Goal: Task Accomplishment & Management: Use online tool/utility

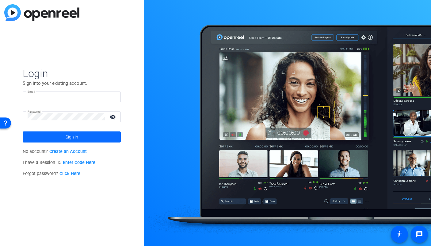
type input "[PERSON_NAME][EMAIL_ADDRESS][DOMAIN_NAME]"
click at [60, 139] on span at bounding box center [72, 136] width 98 height 15
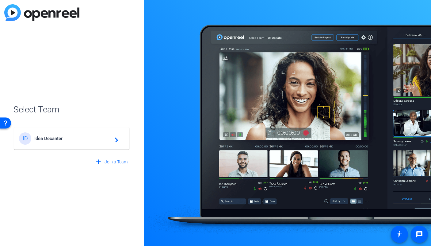
click at [72, 135] on div "ID Idea Decanter navigate_next" at bounding box center [71, 138] width 105 height 12
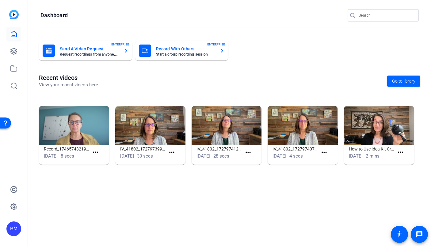
click at [401, 11] on div at bounding box center [386, 15] width 55 height 12
type input "Veritas"
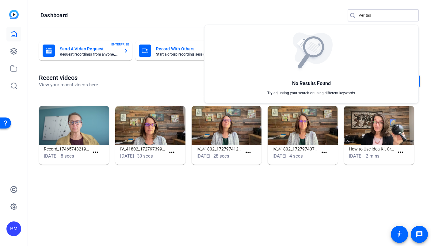
click at [373, 15] on div at bounding box center [215, 123] width 431 height 246
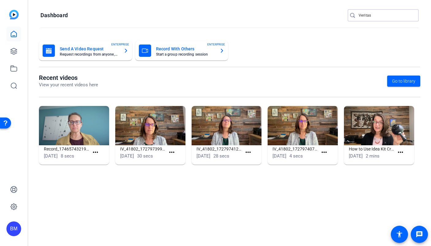
click at [372, 15] on input "Veritas" at bounding box center [386, 15] width 55 height 7
type input "verita"
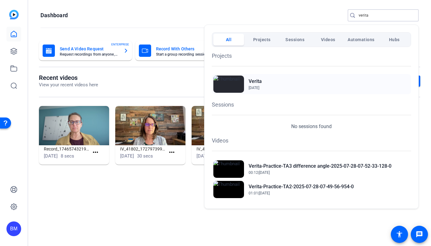
click at [253, 79] on h2 "Verita" at bounding box center [255, 81] width 13 height 7
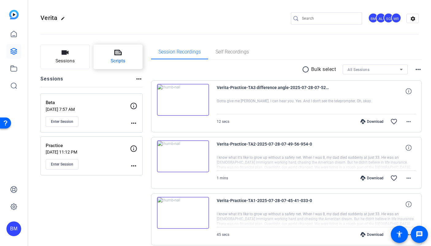
click at [125, 52] on button "Scripts" at bounding box center [117, 56] width 49 height 25
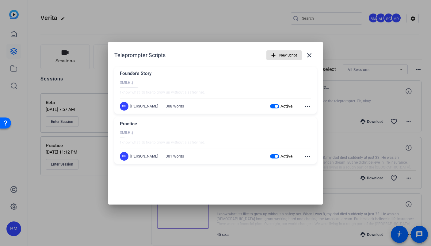
click at [116, 23] on div at bounding box center [215, 123] width 431 height 246
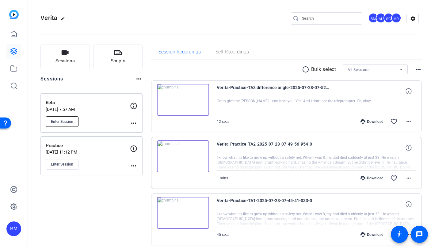
click at [70, 126] on button "Enter Session" at bounding box center [62, 121] width 33 height 10
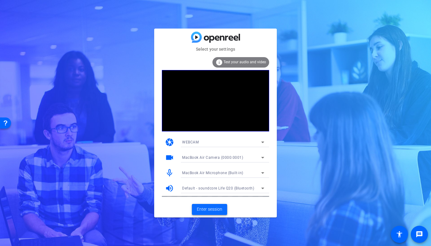
click at [211, 207] on span "Enter session" at bounding box center [209, 209] width 25 height 6
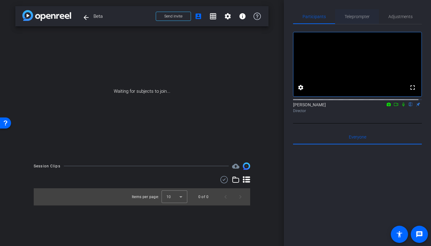
click at [354, 19] on span "Teleprompter" at bounding box center [357, 16] width 25 height 4
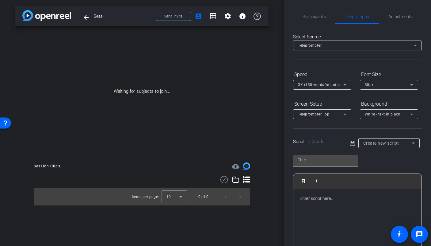
click at [381, 144] on span "Create new script" at bounding box center [381, 142] width 36 height 5
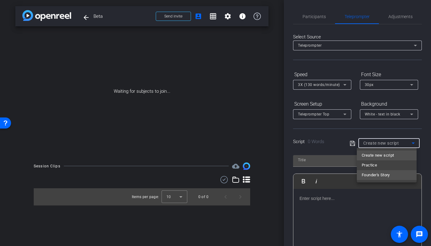
click at [380, 172] on span "Founder's Story" at bounding box center [376, 174] width 28 height 7
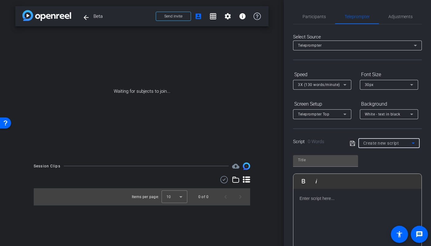
type input "Founder's Story"
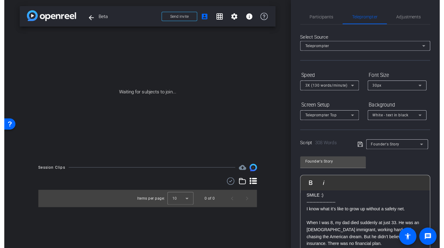
scroll to position [5, 0]
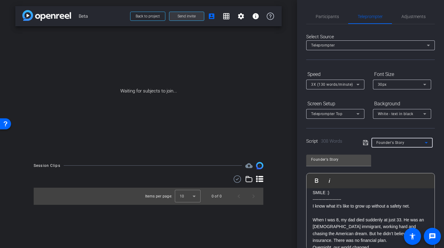
click at [194, 17] on span "Send invite" at bounding box center [187, 16] width 18 height 5
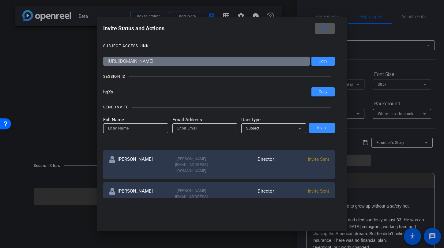
click at [332, 30] on span at bounding box center [325, 28] width 20 height 15
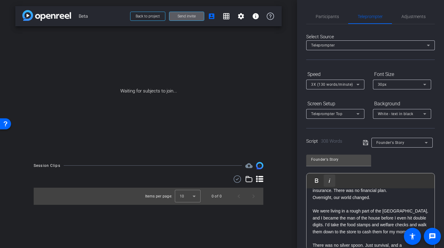
scroll to position [56, 0]
click at [187, 18] on span "Send invite" at bounding box center [187, 16] width 18 height 5
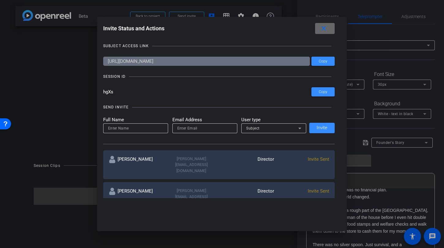
click at [324, 29] on mat-icon "close" at bounding box center [324, 29] width 8 height 8
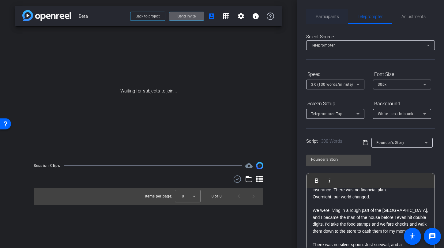
click at [320, 21] on span "Participants" at bounding box center [327, 16] width 23 height 15
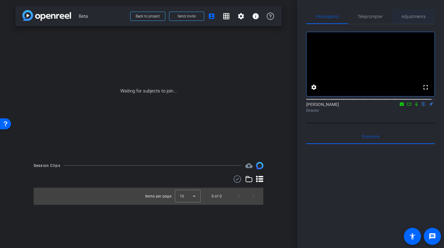
click at [409, 15] on span "Adjustments" at bounding box center [414, 16] width 24 height 4
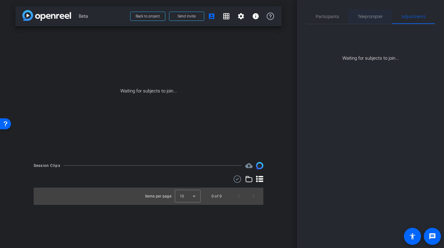
click at [364, 18] on span "Teleprompter" at bounding box center [370, 16] width 25 height 4
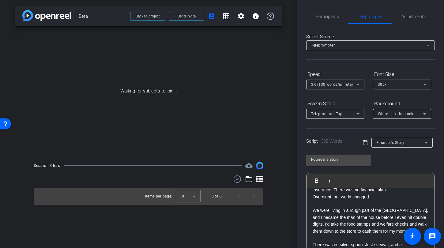
click at [345, 85] on span "3X (130 words/minute)" at bounding box center [332, 84] width 42 height 4
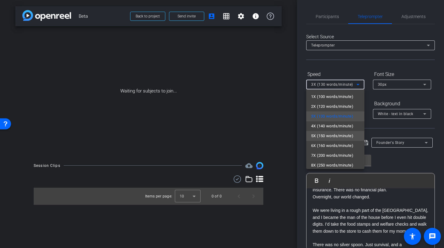
click at [340, 133] on span "5X (150 words/minute)" at bounding box center [332, 135] width 42 height 7
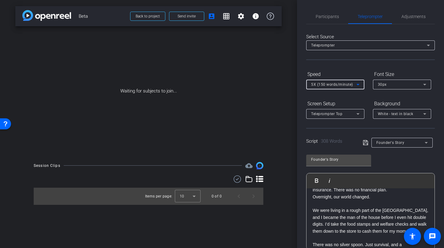
click at [336, 116] on span "Teleprompter Top" at bounding box center [326, 114] width 31 height 4
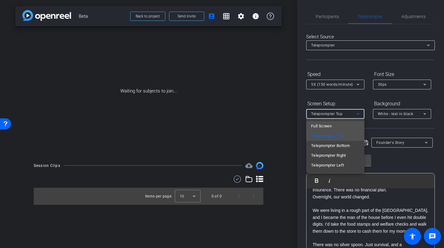
click at [334, 125] on mat-option "Full Screen" at bounding box center [336, 126] width 58 height 10
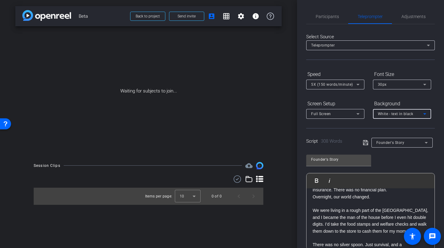
click at [394, 117] on div "White - text in black" at bounding box center [400, 114] width 45 height 8
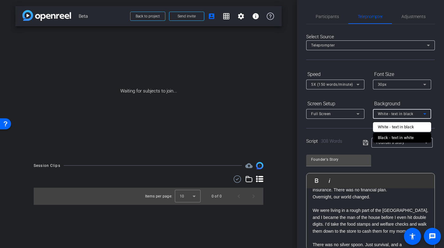
click at [388, 134] on div "Black - text in white" at bounding box center [396, 137] width 36 height 7
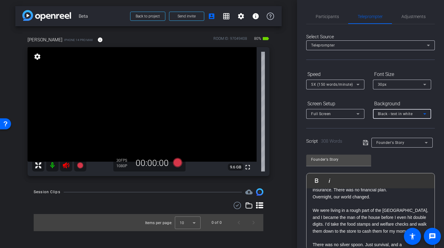
click at [66, 167] on icon at bounding box center [66, 165] width 6 height 6
click at [330, 20] on span "Participants" at bounding box center [327, 16] width 23 height 15
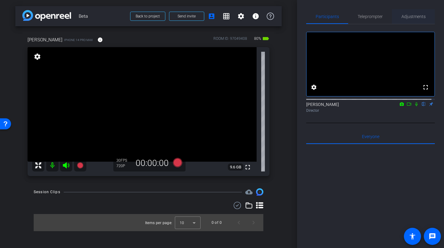
click at [408, 21] on span "Adjustments" at bounding box center [414, 16] width 24 height 15
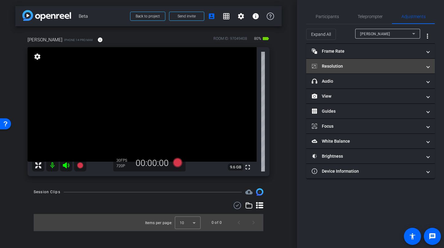
click at [364, 64] on mat-panel-title "Resolution" at bounding box center [367, 66] width 110 height 6
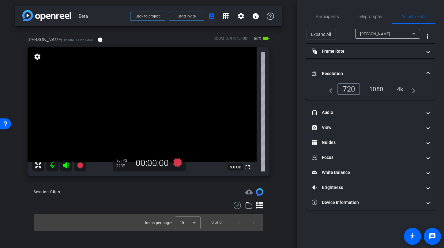
click at [383, 92] on div "1080" at bounding box center [376, 89] width 23 height 10
click at [60, 93] on video at bounding box center [142, 104] width 229 height 115
click at [97, 94] on video at bounding box center [142, 104] width 229 height 115
click at [93, 95] on video at bounding box center [142, 104] width 229 height 115
click at [59, 98] on video at bounding box center [142, 104] width 229 height 115
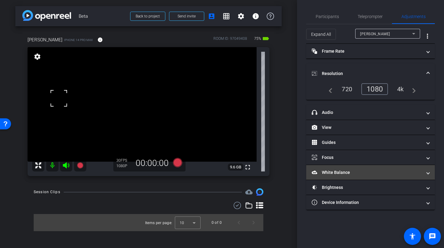
click at [342, 175] on mat-panel-title "White Balance White Balance" at bounding box center [367, 173] width 110 height 6
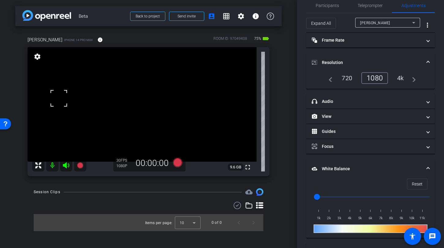
scroll to position [45, 0]
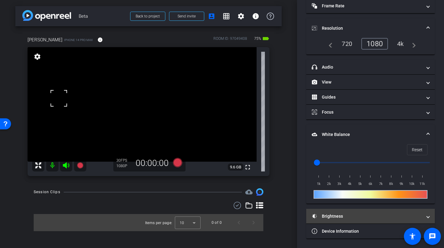
click at [333, 221] on mat-expansion-panel-header "Brightness" at bounding box center [371, 216] width 129 height 15
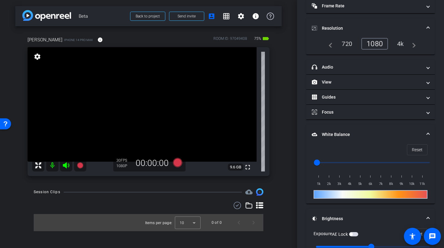
click at [93, 98] on video at bounding box center [142, 104] width 229 height 115
click at [60, 90] on video at bounding box center [142, 104] width 229 height 115
click at [355, 234] on span "button" at bounding box center [353, 234] width 9 height 4
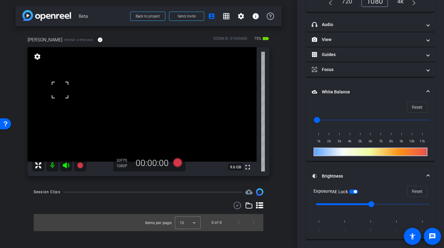
scroll to position [88, 0]
click at [354, 192] on span "button" at bounding box center [353, 191] width 9 height 4
type input "-1"
click at [354, 204] on input "range" at bounding box center [373, 203] width 127 height 13
click at [359, 192] on span "button" at bounding box center [353, 191] width 9 height 4
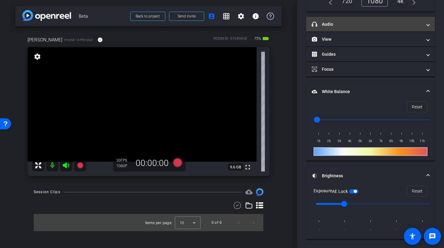
click at [342, 25] on mat-panel-title "headphone icon Audio" at bounding box center [367, 24] width 110 height 6
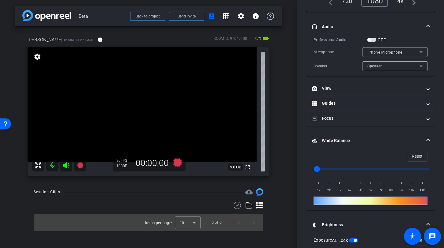
scroll to position [0, 0]
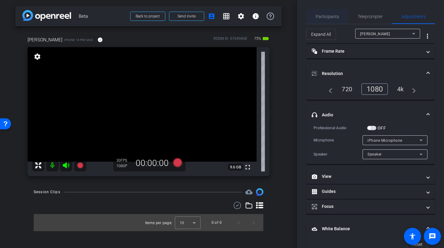
click at [326, 20] on span "Participants" at bounding box center [327, 16] width 23 height 15
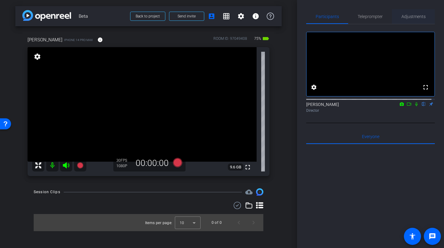
click at [413, 18] on span "Adjustments" at bounding box center [414, 16] width 24 height 4
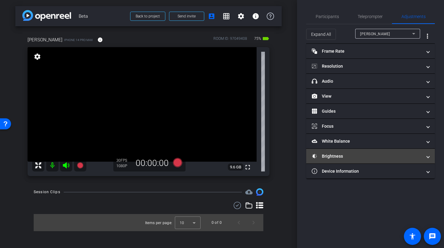
click at [329, 154] on mat-panel-title "Brightness" at bounding box center [367, 156] width 110 height 6
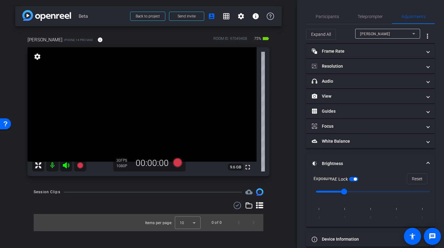
click at [352, 177] on div "AE Lock" at bounding box center [345, 179] width 26 height 6
click at [352, 180] on span "button" at bounding box center [353, 179] width 9 height 4
click at [99, 90] on video at bounding box center [142, 104] width 229 height 115
type input "0"
click at [368, 192] on input "range" at bounding box center [373, 191] width 127 height 13
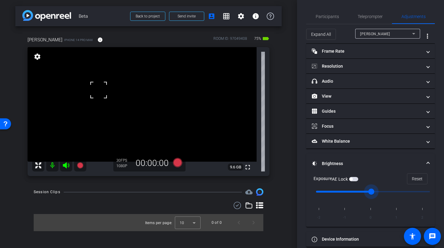
click at [101, 95] on div at bounding box center [98, 89] width 15 height 15
click at [109, 93] on video at bounding box center [142, 104] width 229 height 115
click at [131, 94] on video at bounding box center [142, 104] width 229 height 115
click at [358, 181] on span "button" at bounding box center [353, 179] width 9 height 4
click at [99, 91] on video at bounding box center [142, 104] width 229 height 115
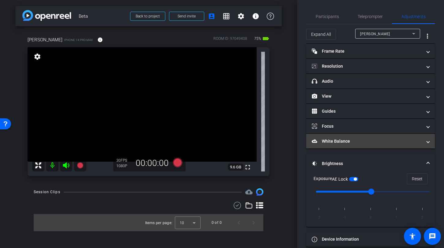
click at [349, 145] on mat-expansion-panel-header "White Balance White Balance" at bounding box center [371, 141] width 129 height 15
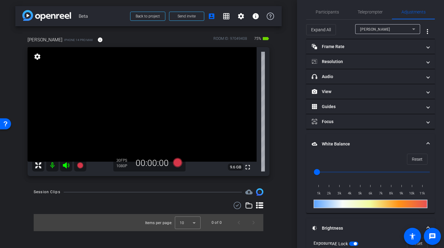
scroll to position [9, 0]
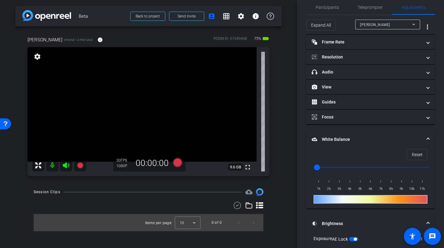
type input "3500"
click at [345, 166] on input "range" at bounding box center [373, 167] width 127 height 13
click at [102, 90] on video at bounding box center [142, 104] width 229 height 115
click at [194, 111] on video at bounding box center [142, 104] width 229 height 115
click at [163, 83] on video at bounding box center [142, 104] width 229 height 115
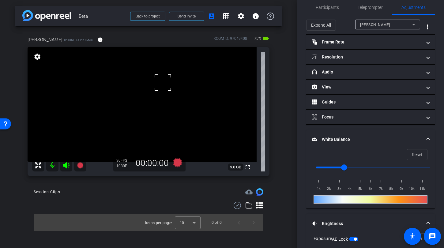
click at [103, 91] on video at bounding box center [142, 104] width 229 height 115
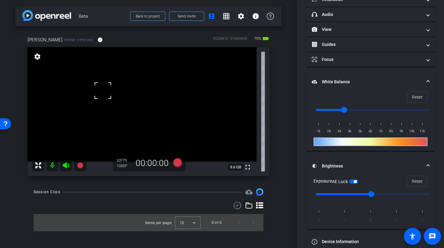
scroll to position [77, 0]
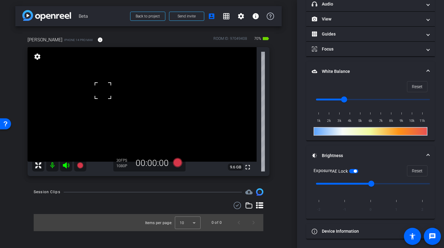
click at [353, 172] on span "button" at bounding box center [353, 171] width 9 height 4
click at [358, 170] on span "button" at bounding box center [353, 171] width 9 height 4
click at [285, 140] on div "arrow_back Beta Back to project Send invite account_box grid_on settings info […" at bounding box center [148, 124] width 297 height 248
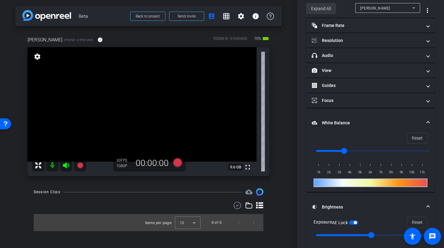
scroll to position [0, 0]
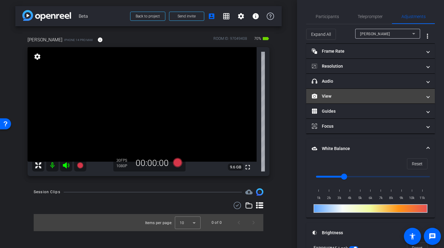
click at [346, 98] on mat-panel-title "View" at bounding box center [367, 96] width 110 height 6
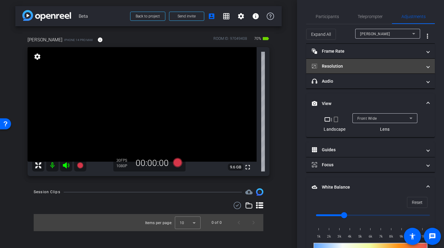
click at [342, 73] on mat-expansion-panel-header "Resolution" at bounding box center [371, 66] width 129 height 15
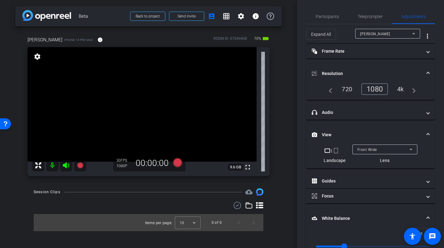
click at [371, 88] on div "1080" at bounding box center [375, 89] width 27 height 12
click at [183, 16] on span "Send invite" at bounding box center [187, 16] width 18 height 5
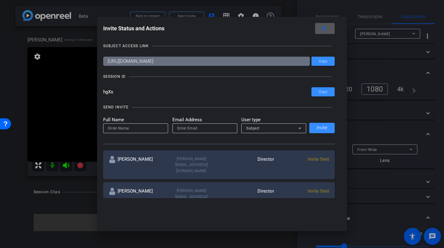
click at [328, 31] on mat-icon "close" at bounding box center [324, 29] width 8 height 8
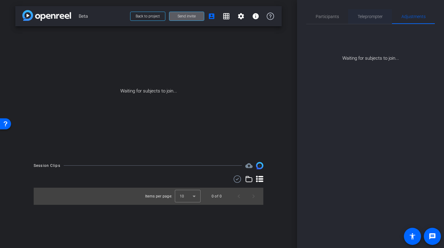
click at [369, 15] on span "Teleprompter" at bounding box center [370, 16] width 25 height 4
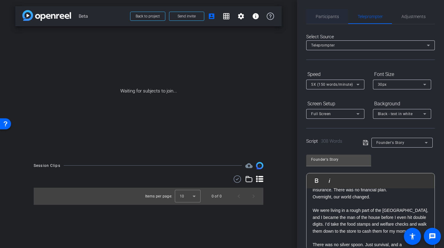
click at [324, 16] on span "Participants" at bounding box center [327, 16] width 23 height 4
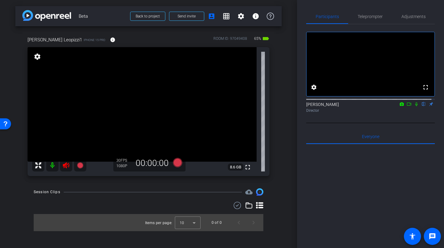
click at [65, 163] on icon at bounding box center [66, 165] width 6 height 6
click at [414, 21] on span "Adjustments" at bounding box center [414, 16] width 24 height 15
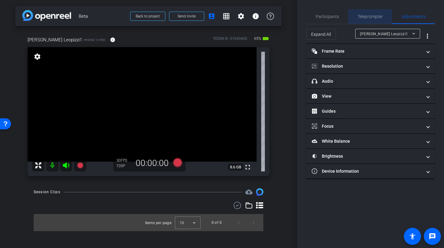
click at [372, 19] on span "Teleprompter" at bounding box center [370, 16] width 25 height 4
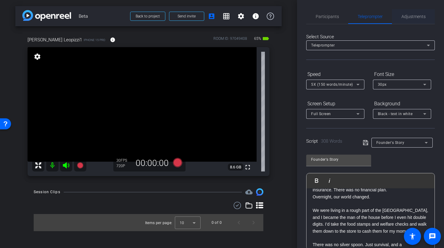
click at [407, 14] on span "Adjustments" at bounding box center [414, 16] width 24 height 4
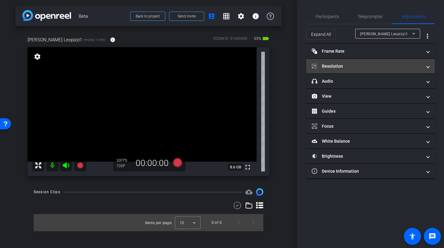
click at [371, 67] on mat-panel-title "Resolution" at bounding box center [367, 66] width 110 height 6
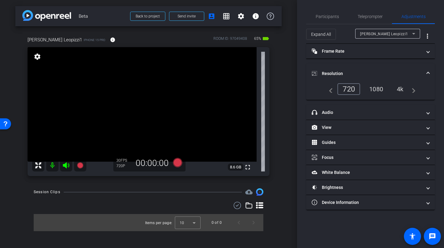
click at [379, 91] on div "1080" at bounding box center [376, 89] width 23 height 10
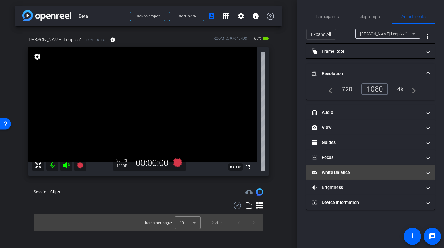
click at [352, 174] on mat-panel-title "White Balance White Balance" at bounding box center [367, 173] width 110 height 6
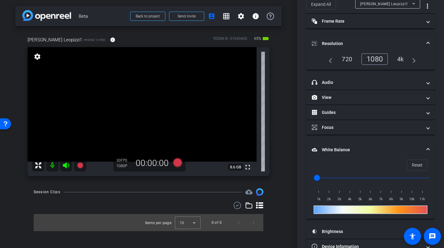
scroll to position [45, 0]
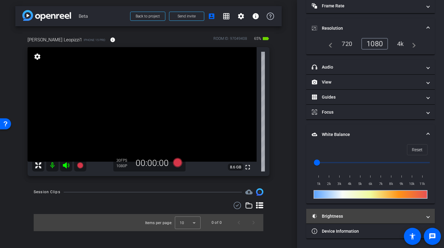
click at [337, 213] on mat-panel-title "Brightness" at bounding box center [367, 216] width 110 height 6
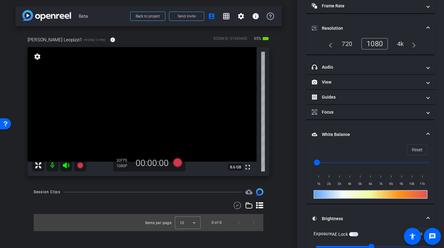
scroll to position [97, 0]
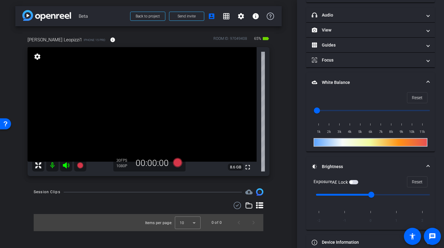
click at [123, 72] on video at bounding box center [142, 104] width 229 height 115
click at [142, 72] on video at bounding box center [142, 104] width 229 height 115
click at [119, 70] on video at bounding box center [142, 104] width 229 height 115
click at [145, 70] on video at bounding box center [142, 104] width 229 height 115
click at [356, 181] on span "button" at bounding box center [353, 182] width 9 height 4
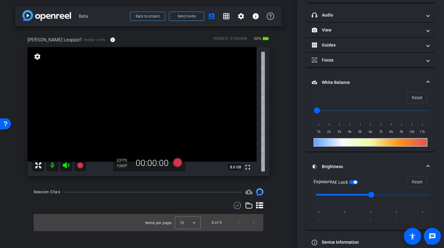
scroll to position [0, 0]
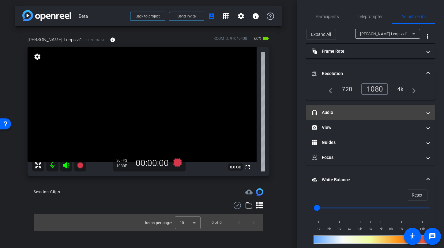
click at [357, 108] on mat-expansion-panel-header "headphone icon Audio" at bounding box center [371, 112] width 129 height 15
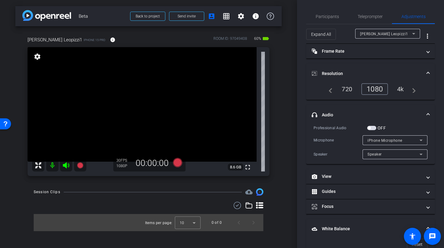
click at [374, 129] on span "button" at bounding box center [372, 128] width 9 height 4
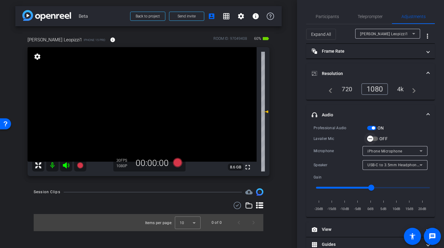
click at [376, 138] on span "button" at bounding box center [370, 139] width 12 height 12
click at [180, 164] on icon at bounding box center [177, 162] width 9 height 9
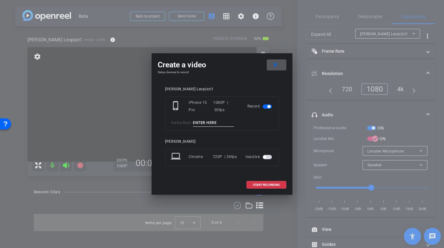
click at [201, 124] on input at bounding box center [213, 123] width 41 height 8
type input "mic test"
click at [264, 186] on span "START RECORDING" at bounding box center [266, 185] width 27 height 3
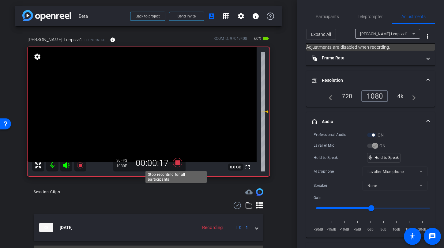
click at [175, 162] on icon at bounding box center [177, 162] width 9 height 9
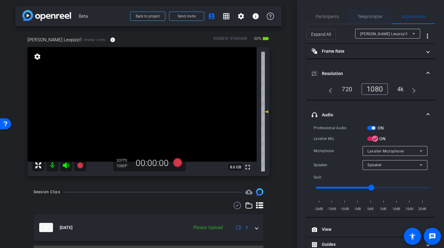
click at [368, 17] on span "Teleprompter" at bounding box center [370, 16] width 25 height 4
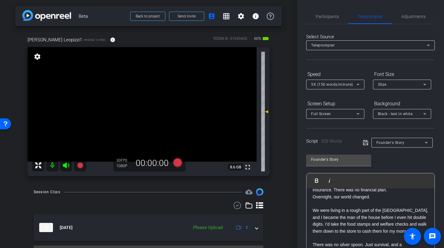
click at [401, 115] on span "Black - text in white" at bounding box center [395, 114] width 35 height 4
click at [399, 137] on div "Black - text in white" at bounding box center [396, 137] width 36 height 7
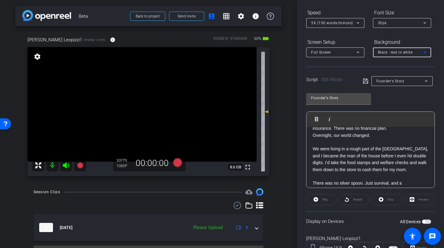
scroll to position [87, 0]
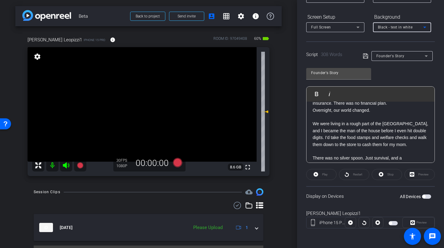
click at [425, 199] on span "button" at bounding box center [426, 197] width 9 height 4
click at [239, 18] on mat-icon "settings" at bounding box center [241, 16] width 7 height 7
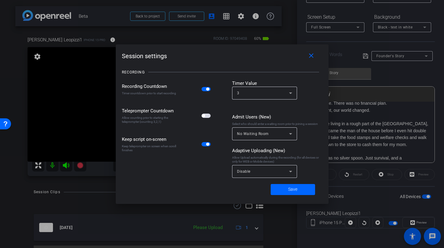
click at [208, 118] on span "button" at bounding box center [206, 116] width 9 height 4
click at [301, 185] on span at bounding box center [293, 189] width 44 height 15
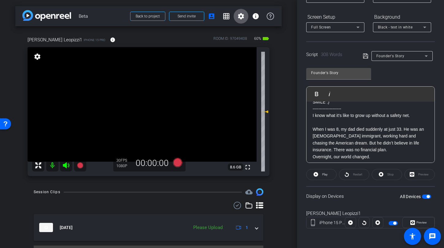
scroll to position [10, 0]
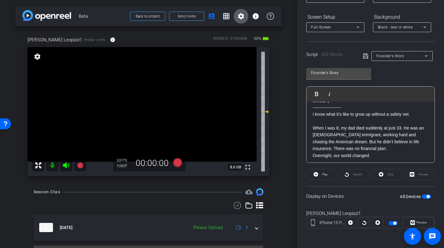
click at [174, 163] on icon at bounding box center [177, 162] width 9 height 9
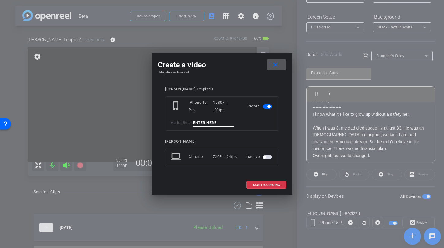
click at [217, 125] on input at bounding box center [213, 123] width 41 height 8
type input "F"
type input "TA1"
click at [256, 184] on span "START RECORDING" at bounding box center [266, 185] width 27 height 3
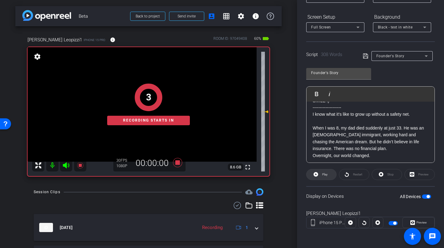
click at [329, 177] on span at bounding box center [322, 174] width 30 height 15
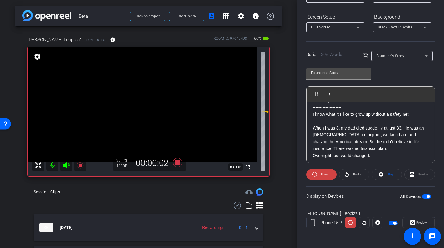
click at [66, 164] on icon at bounding box center [66, 165] width 6 height 6
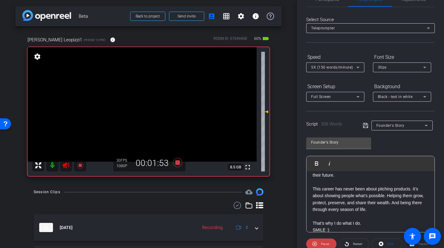
scroll to position [287, 0]
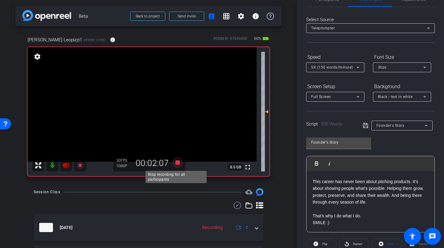
click at [174, 162] on icon at bounding box center [177, 162] width 15 height 11
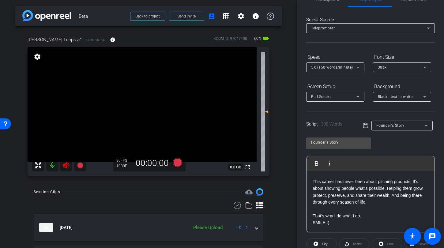
click at [68, 162] on icon at bounding box center [66, 165] width 7 height 7
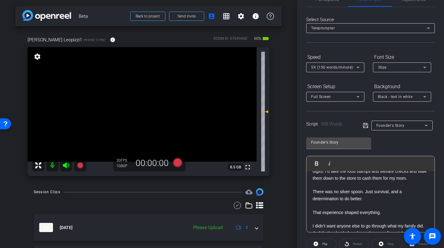
scroll to position [190, 0]
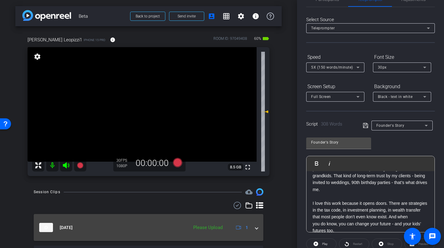
click at [256, 230] on span at bounding box center [257, 228] width 2 height 6
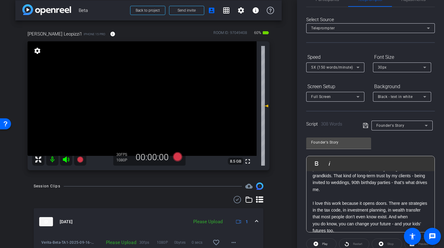
scroll to position [50, 0]
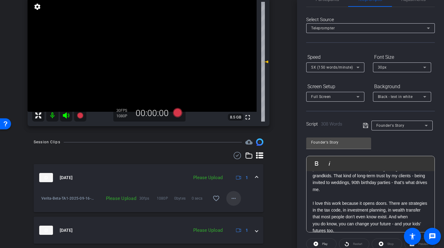
click at [231, 199] on mat-icon "more_horiz" at bounding box center [233, 198] width 7 height 7
click at [234, 209] on span "Upload" at bounding box center [240, 211] width 25 height 7
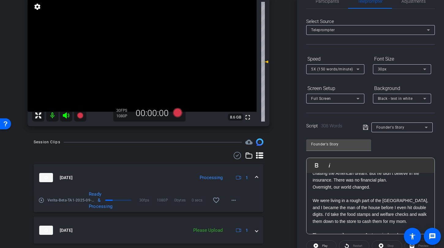
scroll to position [0, 0]
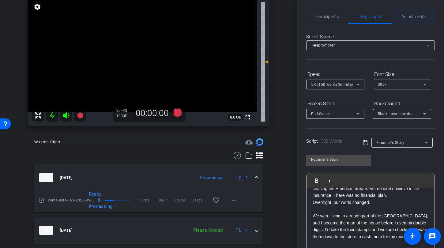
click at [410, 16] on span "Adjustments" at bounding box center [414, 16] width 24 height 4
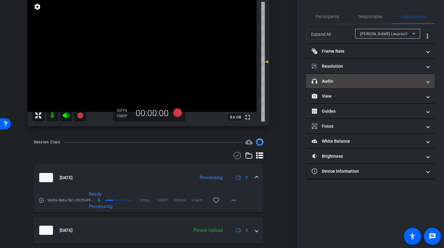
click at [350, 82] on mat-panel-title "headphone icon Audio" at bounding box center [367, 81] width 110 height 6
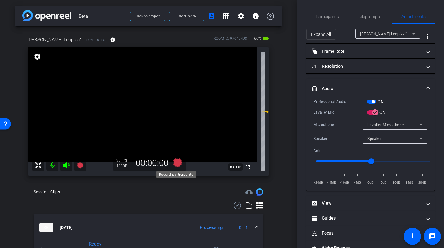
click at [178, 164] on icon at bounding box center [177, 162] width 9 height 9
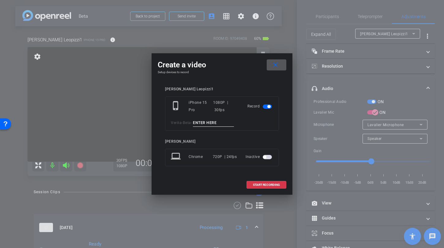
click at [218, 127] on div "phone_iphone iPhone 15 Pro 1080P | 30fps Record Verita - Beta -" at bounding box center [222, 114] width 114 height 34
click at [218, 123] on input at bounding box center [213, 123] width 41 height 8
type input "TA2"
click at [273, 67] on mat-icon "close" at bounding box center [276, 65] width 8 height 8
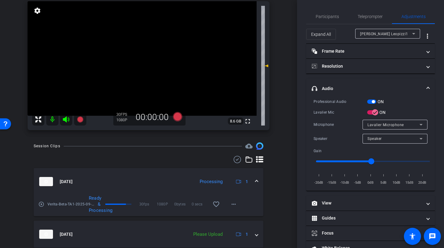
scroll to position [35, 0]
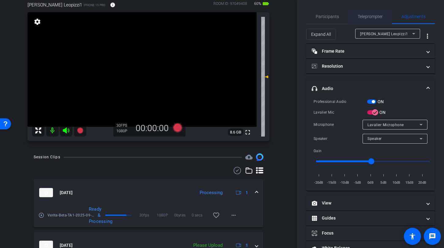
click at [373, 15] on span "Teleprompter" at bounding box center [370, 16] width 25 height 4
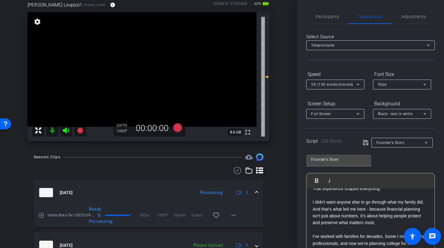
scroll to position [19, 0]
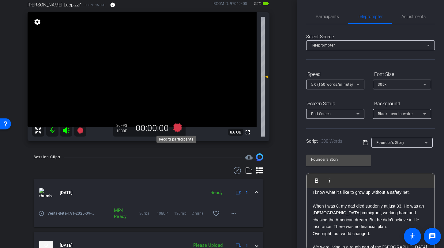
click at [175, 129] on icon at bounding box center [177, 127] width 9 height 9
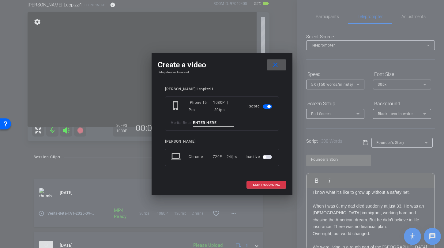
click at [205, 123] on input at bounding box center [213, 123] width 41 height 8
type input "TA2"
click at [283, 183] on span at bounding box center [266, 185] width 39 height 15
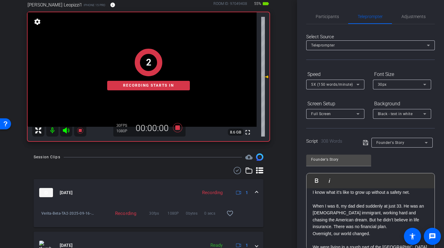
click at [64, 130] on div "2 Recording starts in" at bounding box center [149, 70] width 242 height 144
click at [64, 131] on div "1 Recording starts in" at bounding box center [149, 70] width 242 height 144
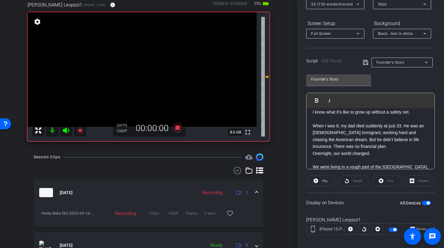
scroll to position [87, 0]
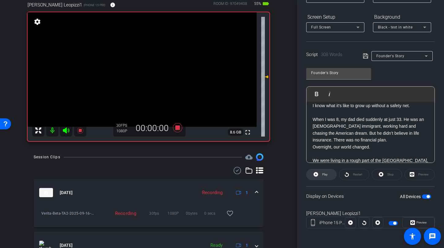
click at [320, 176] on span at bounding box center [322, 174] width 30 height 15
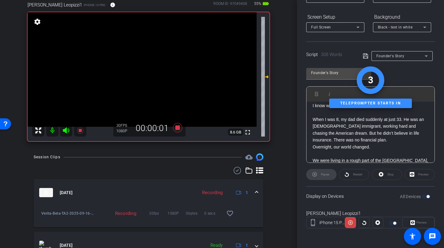
click at [63, 130] on icon at bounding box center [66, 131] width 6 height 6
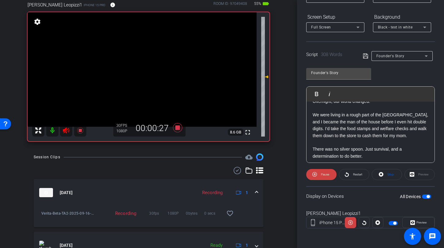
scroll to position [65, 0]
click at [178, 129] on icon at bounding box center [177, 127] width 9 height 9
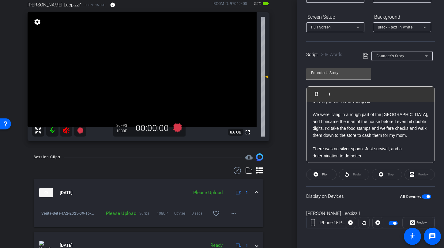
click at [63, 130] on icon at bounding box center [66, 131] width 6 height 6
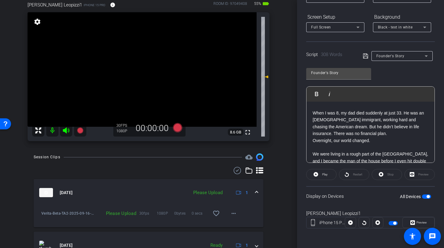
scroll to position [8, 0]
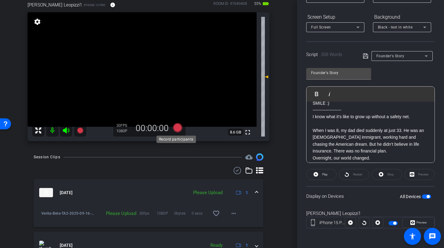
click at [177, 128] on icon at bounding box center [177, 127] width 9 height 9
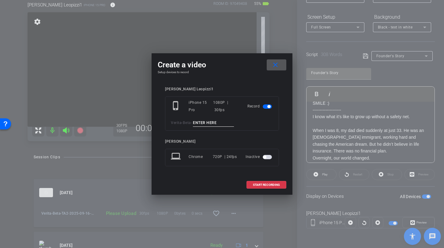
click at [220, 120] on input at bounding box center [213, 123] width 41 height 8
type input "TA3"
click at [276, 186] on span "START RECORDING" at bounding box center [266, 185] width 27 height 3
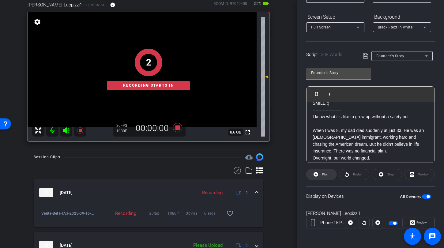
click at [325, 177] on span "Play" at bounding box center [324, 174] width 7 height 9
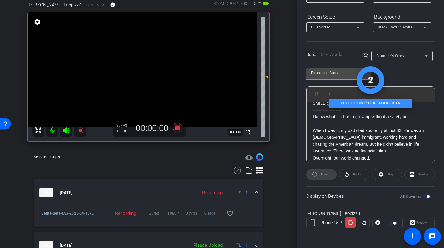
click at [65, 128] on icon at bounding box center [66, 131] width 6 height 6
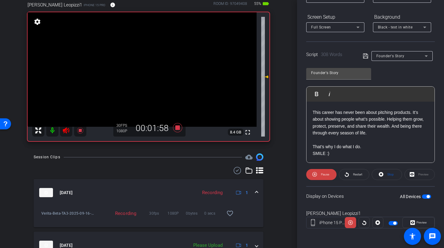
scroll to position [287, 0]
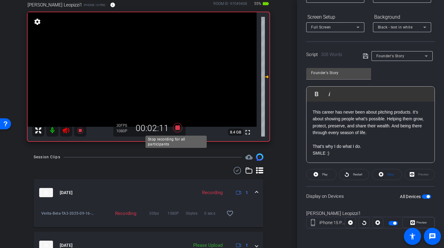
click at [174, 129] on icon at bounding box center [177, 127] width 9 height 9
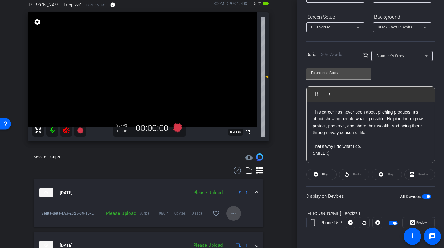
click at [230, 214] on mat-icon "more_horiz" at bounding box center [233, 213] width 7 height 7
click at [233, 224] on span "Upload" at bounding box center [240, 226] width 25 height 7
click at [65, 130] on icon at bounding box center [66, 131] width 6 height 6
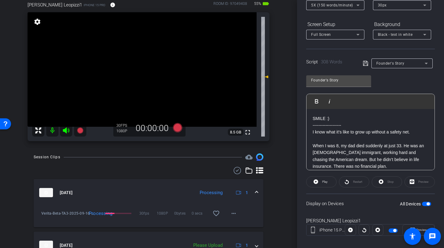
scroll to position [79, 0]
click at [337, 147] on p "When I was 8, my dad died suddenly at just 33. He was an [DEMOGRAPHIC_DATA] imm…" at bounding box center [371, 157] width 116 height 28
click at [174, 128] on icon at bounding box center [177, 127] width 9 height 9
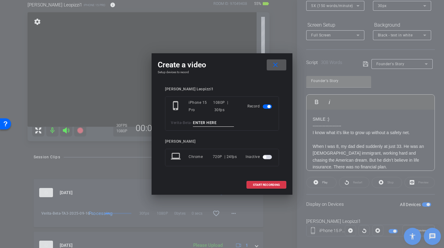
click at [214, 121] on input at bounding box center [213, 123] width 41 height 8
type input "TA4"
click at [264, 184] on span "START RECORDING" at bounding box center [266, 185] width 27 height 3
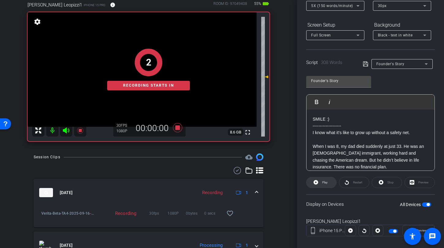
click at [319, 180] on span at bounding box center [322, 182] width 30 height 15
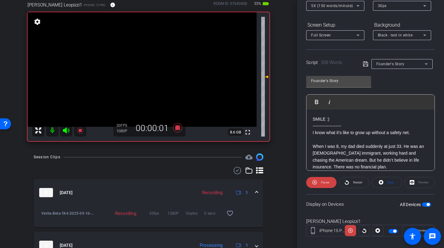
click at [62, 135] on mat-icon at bounding box center [66, 130] width 12 height 12
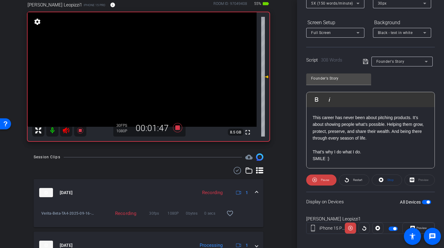
scroll to position [81, 0]
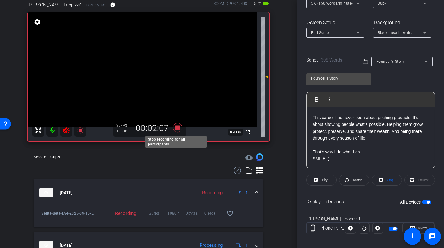
click at [178, 129] on icon at bounding box center [177, 127] width 9 height 9
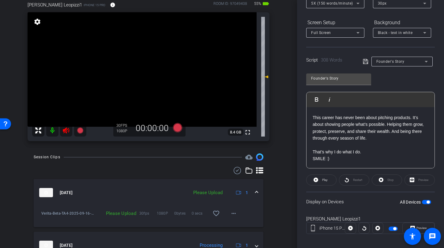
click at [65, 128] on icon at bounding box center [66, 130] width 7 height 7
click at [233, 216] on mat-icon "more_horiz" at bounding box center [233, 213] width 7 height 7
click at [234, 228] on span "Upload" at bounding box center [240, 226] width 25 height 7
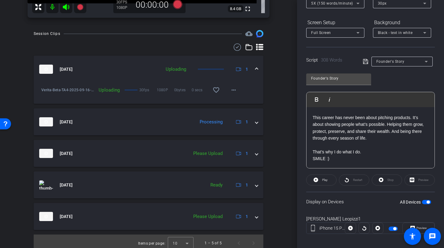
scroll to position [162, 0]
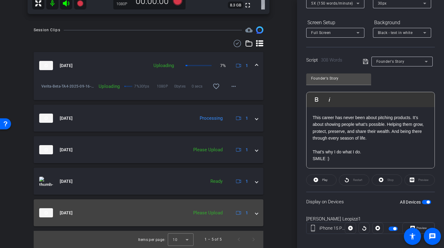
click at [257, 214] on mat-expansion-panel-header "[DATE] Please Upload 1" at bounding box center [149, 213] width 230 height 27
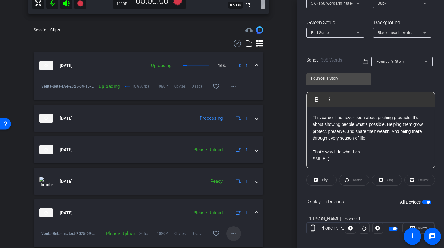
click at [231, 234] on mat-icon "more_horiz" at bounding box center [233, 233] width 7 height 7
click at [236, 206] on span "Upload" at bounding box center [240, 205] width 25 height 7
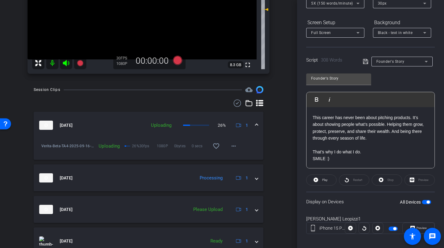
scroll to position [0, 0]
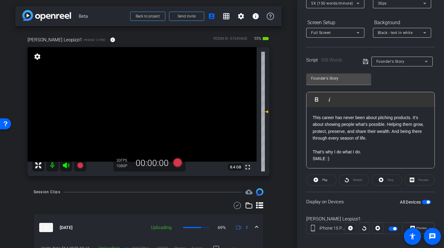
click at [427, 203] on span "button" at bounding box center [428, 202] width 3 height 3
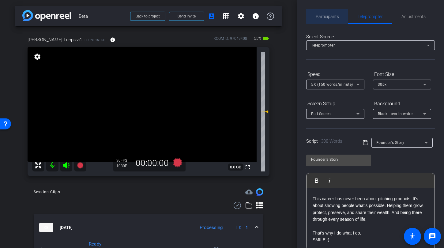
click at [328, 15] on span "Participants" at bounding box center [327, 16] width 23 height 4
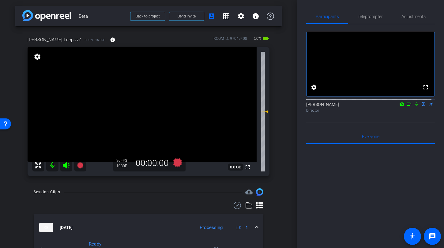
click at [414, 106] on icon at bounding box center [416, 104] width 5 height 4
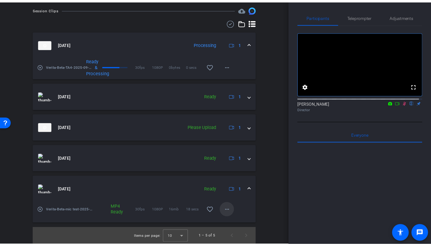
scroll to position [157, 0]
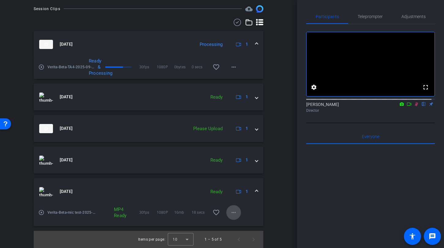
click at [232, 213] on mat-icon "more_horiz" at bounding box center [233, 212] width 7 height 7
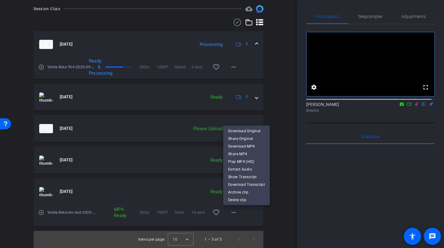
click at [249, 146] on span "Download MP4" at bounding box center [246, 146] width 37 height 7
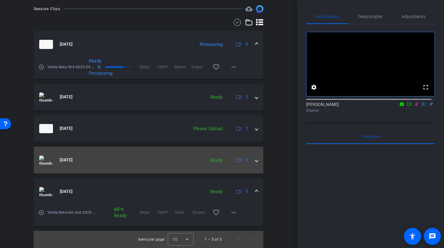
click at [256, 160] on span at bounding box center [257, 160] width 2 height 6
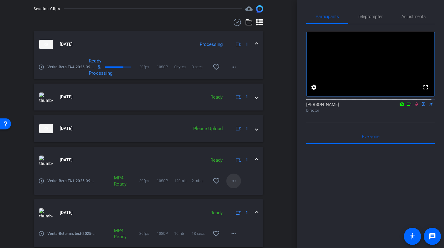
click at [230, 184] on mat-icon "more_horiz" at bounding box center [233, 180] width 7 height 7
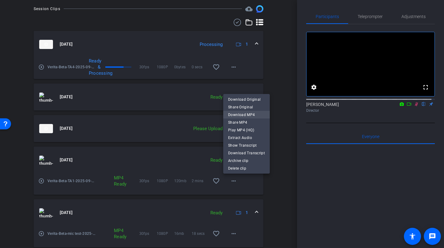
click at [234, 117] on span "Download MP4" at bounding box center [246, 114] width 37 height 7
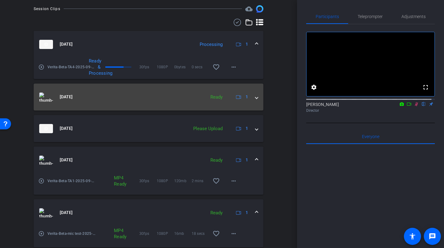
click at [255, 101] on mat-expansion-panel-header "[DATE] Ready 1" at bounding box center [149, 97] width 230 height 27
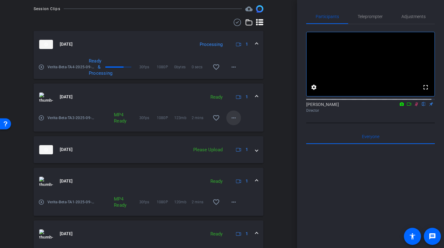
click at [233, 122] on mat-icon "more_horiz" at bounding box center [233, 117] width 7 height 7
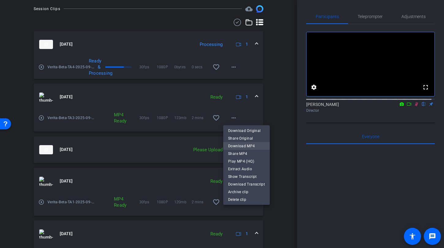
click at [237, 145] on span "Download MP4" at bounding box center [246, 146] width 37 height 7
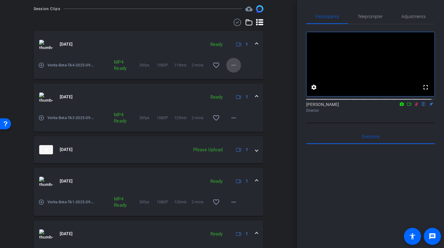
click at [232, 67] on mat-icon "more_horiz" at bounding box center [233, 65] width 7 height 7
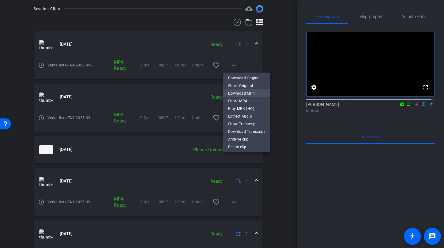
click at [240, 92] on span "Download MP4" at bounding box center [246, 93] width 37 height 7
